Goal: Information Seeking & Learning: Learn about a topic

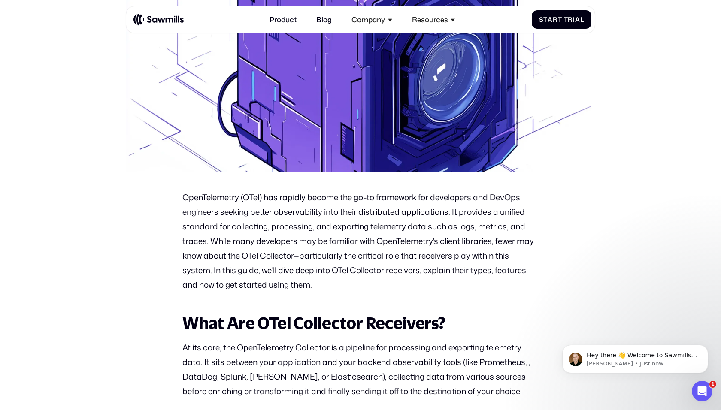
scroll to position [269, 0]
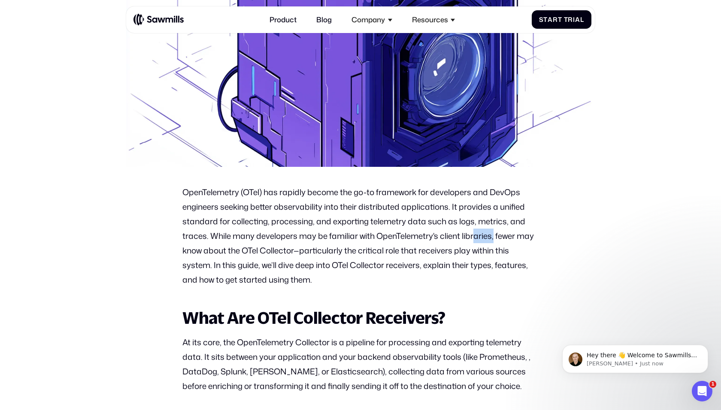
drag, startPoint x: 495, startPoint y: 235, endPoint x: 474, endPoint y: 235, distance: 21.5
click at [474, 235] on p "OpenTelemetry (OTel) has rapidly become the go-to framework for developers and …" at bounding box center [360, 236] width 356 height 102
drag, startPoint x: 298, startPoint y: 252, endPoint x: 240, endPoint y: 252, distance: 57.5
click at [240, 252] on p "OpenTelemetry (OTel) has rapidly become the go-to framework for developers and …" at bounding box center [360, 236] width 356 height 102
click at [335, 249] on p "OpenTelemetry (OTel) has rapidly become the go-to framework for developers and …" at bounding box center [360, 236] width 356 height 102
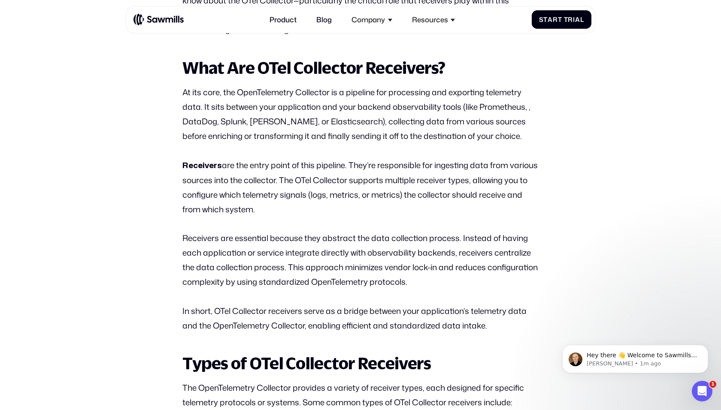
scroll to position [535, 0]
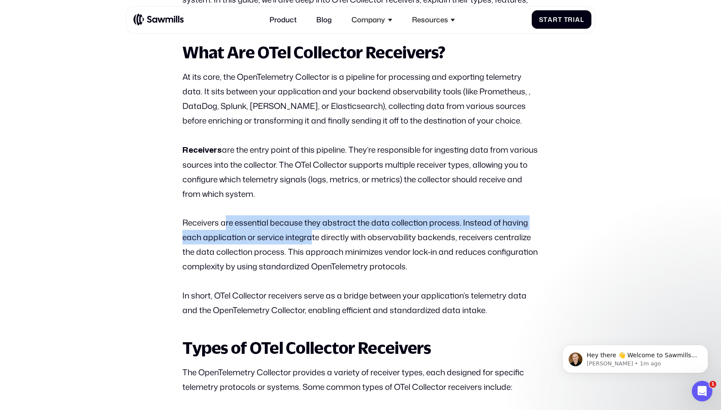
drag, startPoint x: 226, startPoint y: 226, endPoint x: 311, endPoint y: 238, distance: 85.9
click at [311, 238] on p "Receivers are essential because they abstract the data collection process. Inst…" at bounding box center [360, 245] width 356 height 58
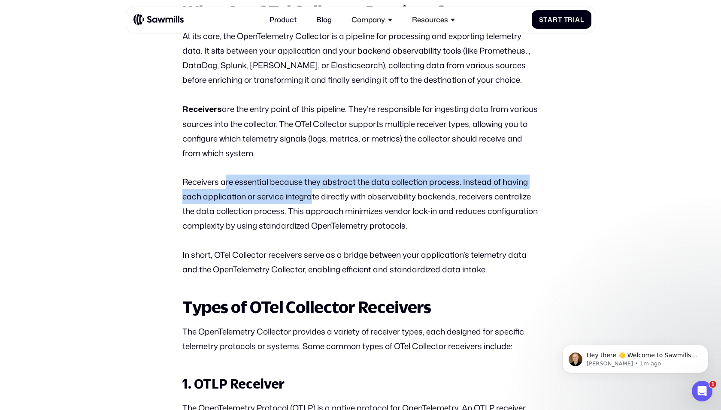
scroll to position [582, 0]
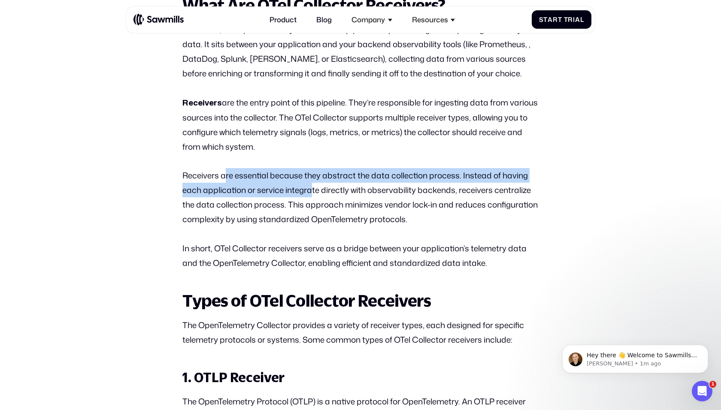
click at [350, 178] on p "Receivers are essential because they abstract the data collection process. Inst…" at bounding box center [360, 197] width 356 height 58
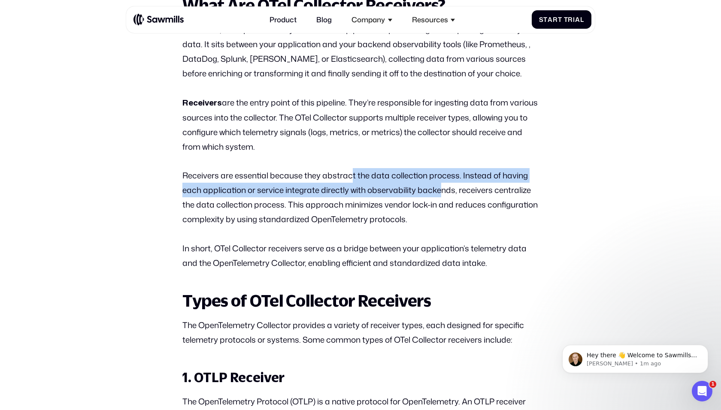
drag, startPoint x: 350, startPoint y: 178, endPoint x: 442, endPoint y: 195, distance: 93.0
click at [442, 195] on p "Receivers are essential because they abstract the data collection process. Inst…" at bounding box center [360, 197] width 356 height 58
click at [270, 197] on p "Receivers are essential because they abstract the data collection process. Inst…" at bounding box center [360, 197] width 356 height 58
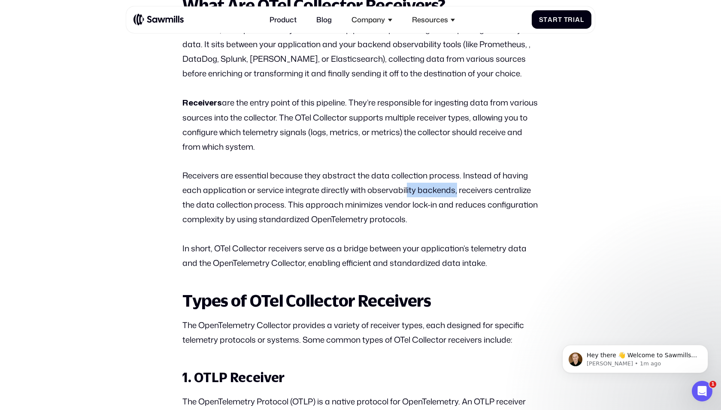
drag, startPoint x: 457, startPoint y: 191, endPoint x: 407, endPoint y: 192, distance: 50.7
click at [407, 192] on p "Receivers are essential because they abstract the data collection process. Inst…" at bounding box center [360, 197] width 356 height 58
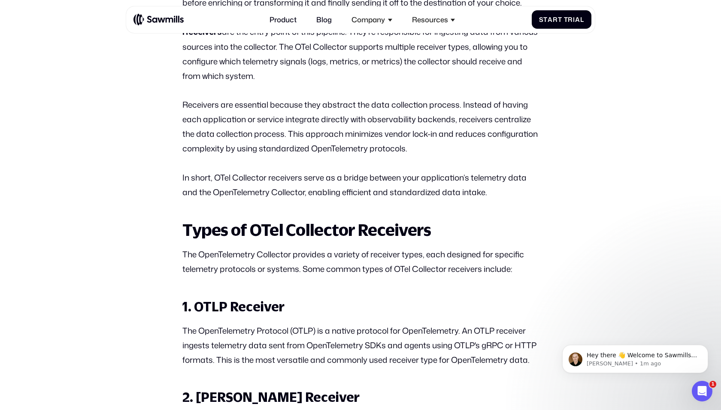
scroll to position [655, 0]
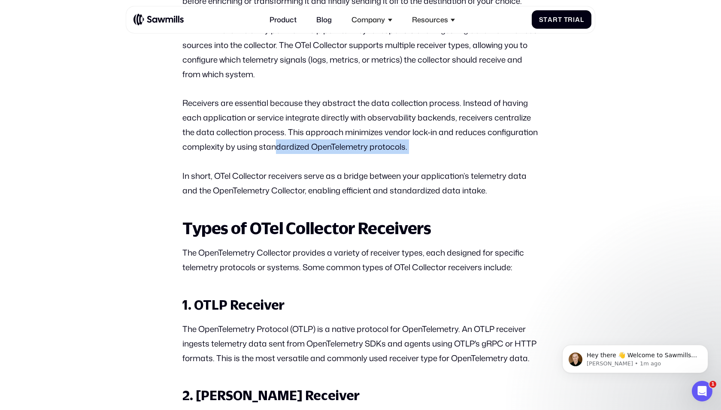
drag, startPoint x: 328, startPoint y: 152, endPoint x: 477, endPoint y: 166, distance: 149.7
click at [477, 169] on p "In short, OTel Collector receivers serve as a bridge between your application’s…" at bounding box center [360, 183] width 356 height 29
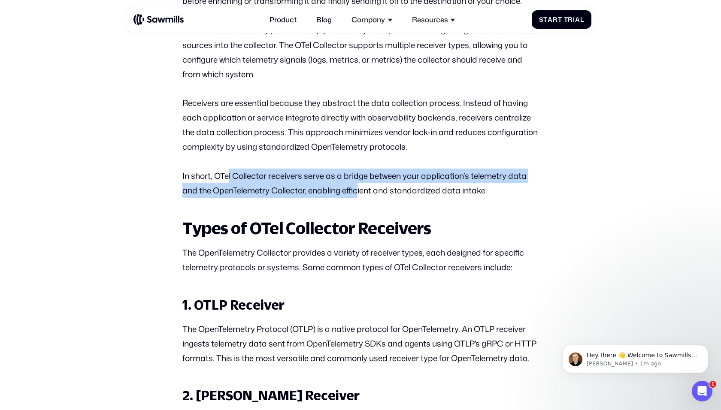
drag, startPoint x: 227, startPoint y: 176, endPoint x: 361, endPoint y: 196, distance: 135.3
click at [360, 195] on p "In short, OTel Collector receivers serve as a bridge between your application’s…" at bounding box center [360, 183] width 356 height 29
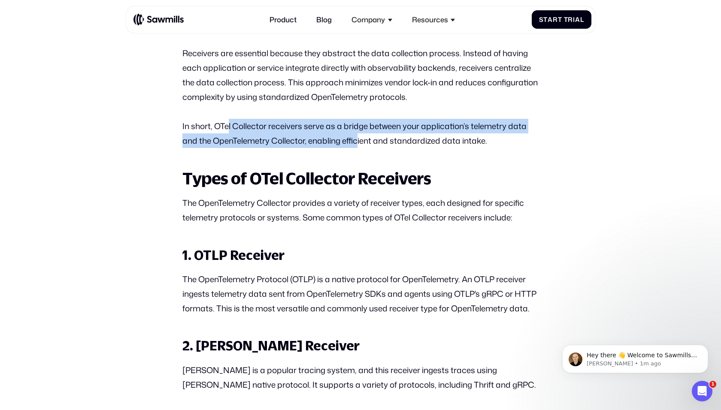
scroll to position [710, 0]
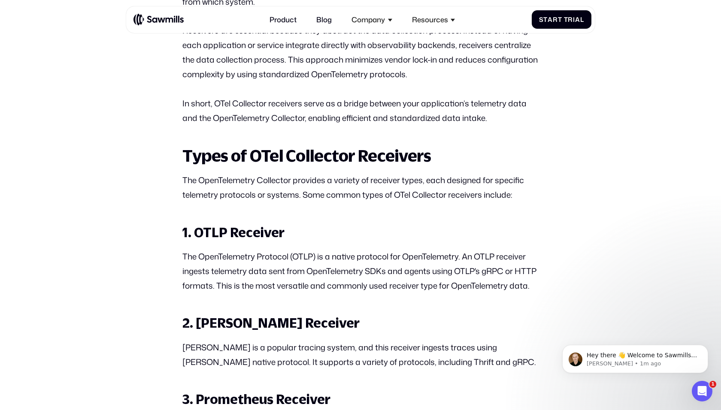
scroll to position [729, 0]
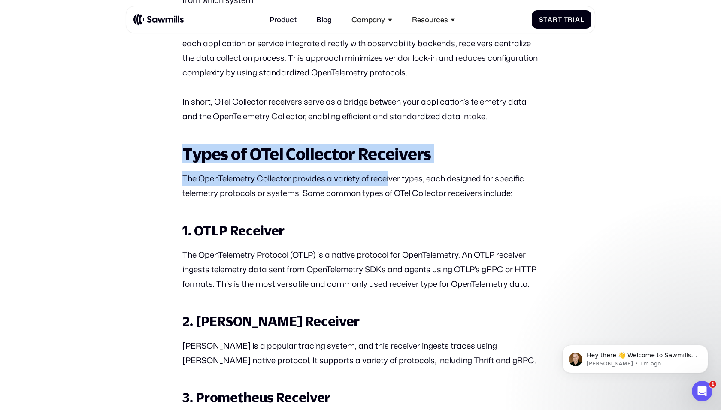
drag, startPoint x: 163, startPoint y: 146, endPoint x: 391, endPoint y: 186, distance: 231.8
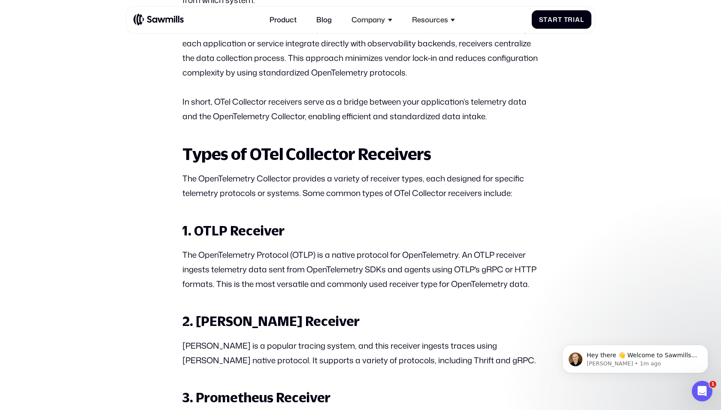
click at [398, 225] on h3 "1. OTLP Receiver" at bounding box center [360, 230] width 356 height 17
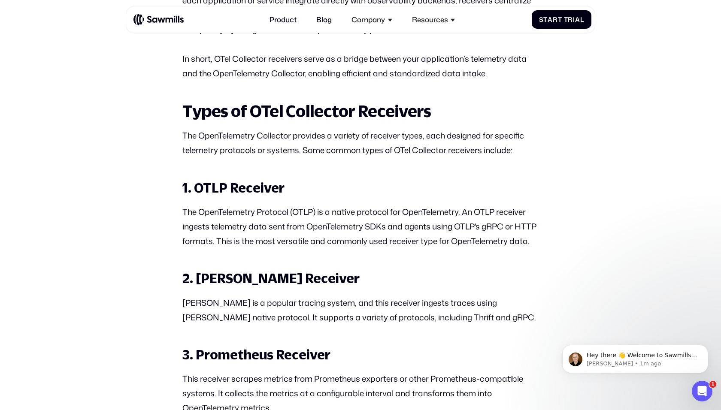
scroll to position [780, 0]
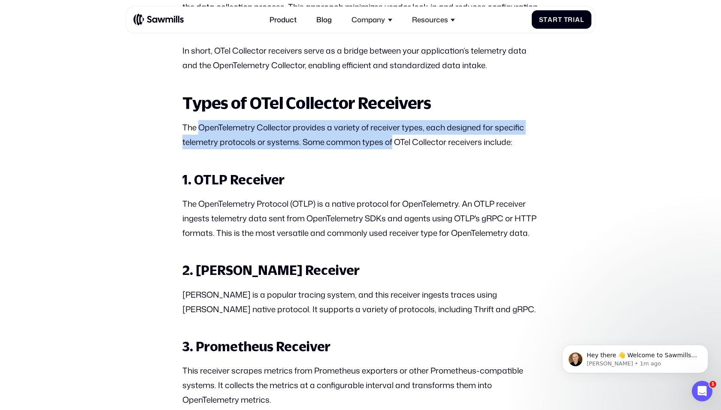
drag, startPoint x: 201, startPoint y: 125, endPoint x: 394, endPoint y: 148, distance: 194.1
click at [394, 148] on p "The OpenTelemetry Collector provides a variety of receiver types, each designed…" at bounding box center [360, 134] width 356 height 29
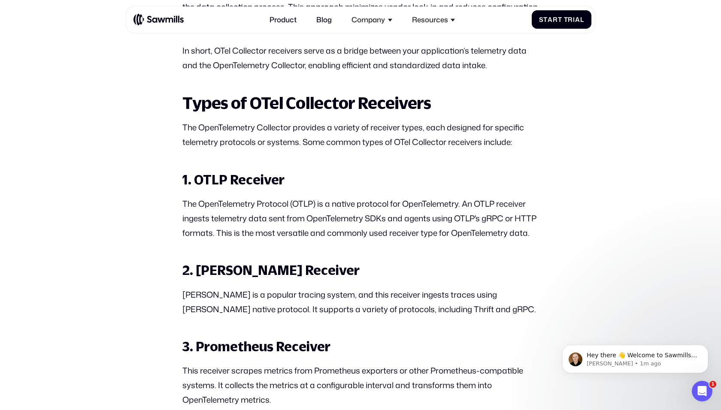
click at [386, 174] on h3 "1. OTLP Receiver" at bounding box center [360, 179] width 356 height 17
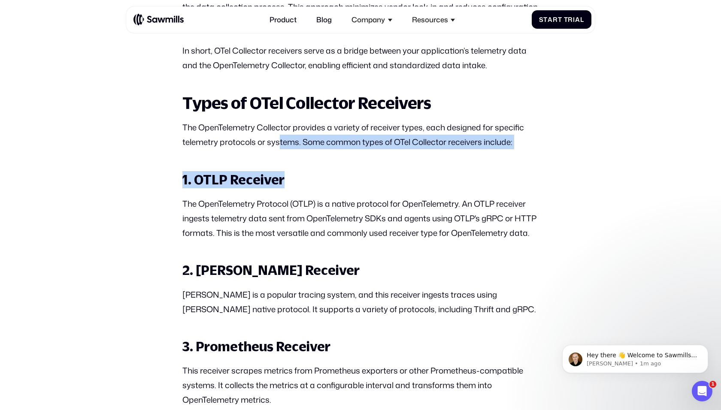
drag, startPoint x: 280, startPoint y: 139, endPoint x: 403, endPoint y: 180, distance: 129.4
click at [403, 180] on h3 "1. OTLP Receiver" at bounding box center [360, 179] width 356 height 17
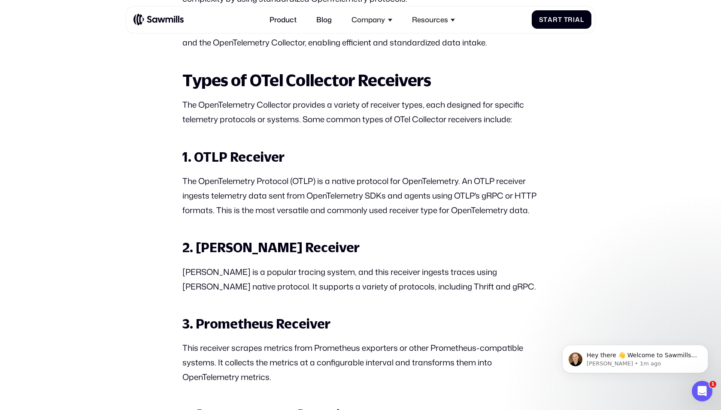
scroll to position [805, 0]
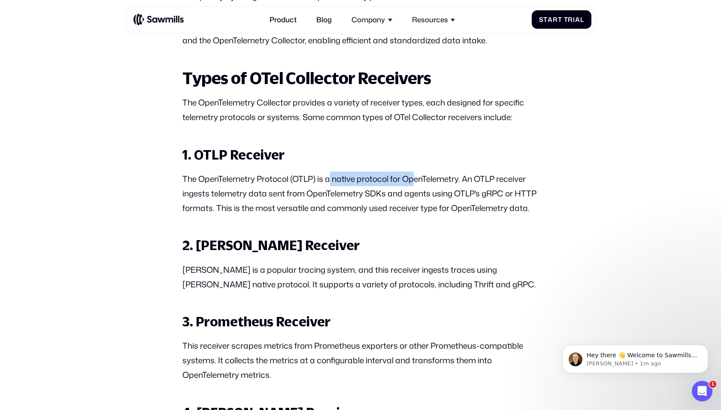
drag, startPoint x: 332, startPoint y: 176, endPoint x: 419, endPoint y: 180, distance: 86.8
click at [418, 180] on p "The OpenTelemetry Protocol (OTLP) is a native protocol for OpenTelemetry. An OT…" at bounding box center [360, 194] width 356 height 44
click at [430, 186] on p "The OpenTelemetry Protocol (OTLP) is a native protocol for OpenTelemetry. An OT…" at bounding box center [360, 194] width 356 height 44
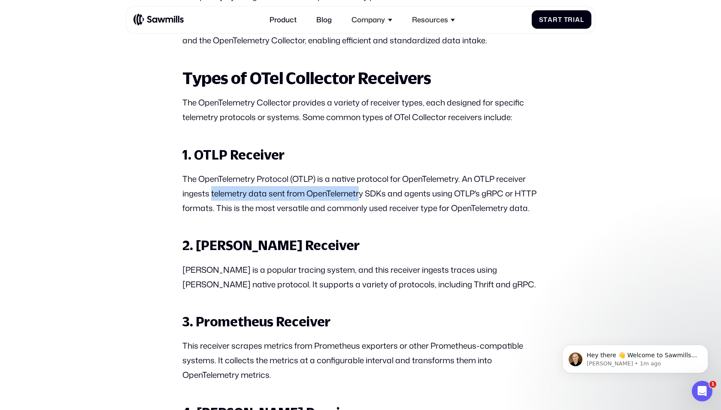
drag, startPoint x: 212, startPoint y: 195, endPoint x: 362, endPoint y: 197, distance: 149.9
click at [362, 197] on p "The OpenTelemetry Protocol (OTLP) is a native protocol for OpenTelemetry. An OT…" at bounding box center [360, 194] width 356 height 44
click at [387, 194] on p "The OpenTelemetry Protocol (OTLP) is a native protocol for OpenTelemetry. An OT…" at bounding box center [360, 194] width 356 height 44
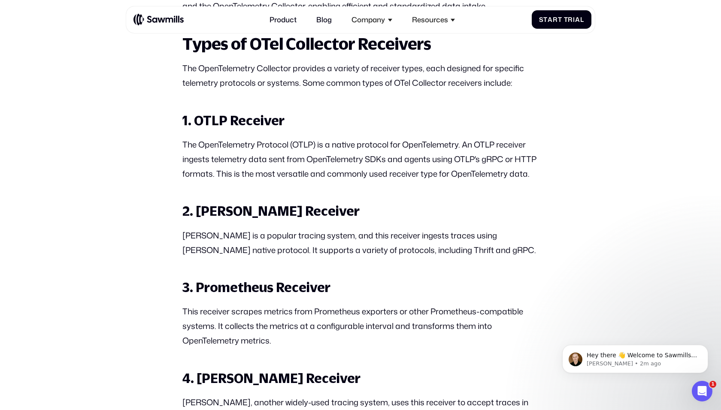
scroll to position [842, 0]
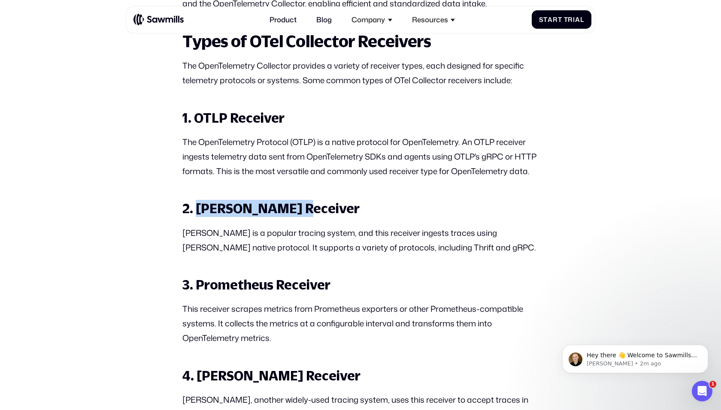
drag, startPoint x: 311, startPoint y: 216, endPoint x: 195, endPoint y: 229, distance: 116.2
click at [195, 217] on h3 "2. [PERSON_NAME] Receiver" at bounding box center [360, 208] width 356 height 17
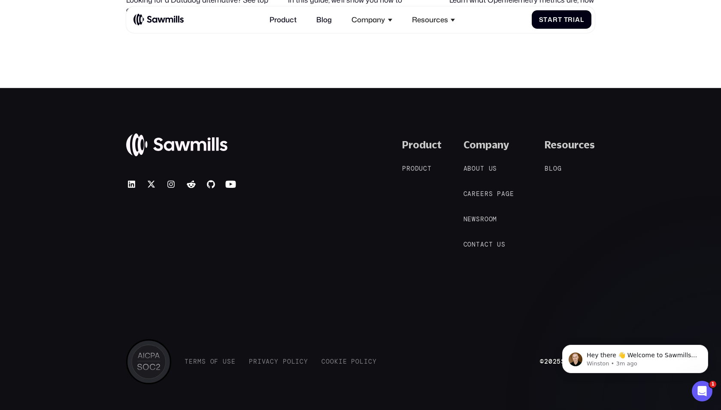
scroll to position [4180, 0]
